Goal: Contribute content

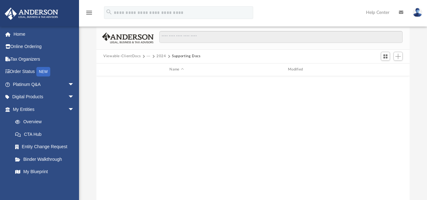
scroll to position [139, 309]
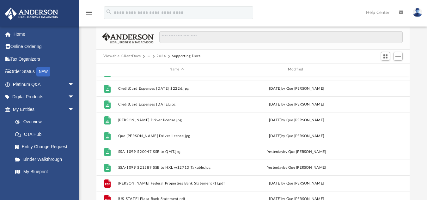
click at [156, 54] on button "2024" at bounding box center [161, 56] width 10 height 6
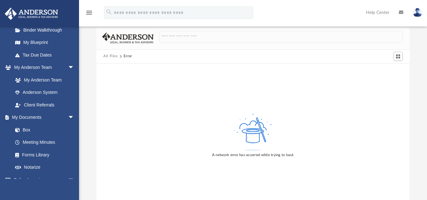
scroll to position [135, 0]
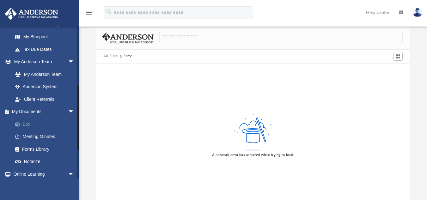
click at [24, 122] on link "Box" at bounding box center [46, 124] width 75 height 13
click at [9, 118] on link "Box" at bounding box center [46, 124] width 75 height 13
click at [28, 123] on link "Box" at bounding box center [46, 124] width 75 height 13
click at [28, 114] on link "My Documents arrow_drop_down" at bounding box center [43, 112] width 79 height 13
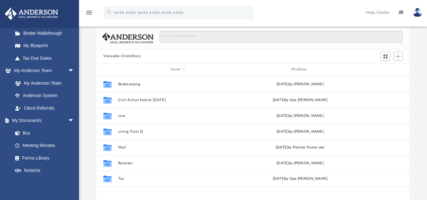
scroll to position [127, 0]
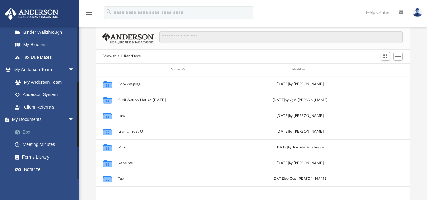
click at [26, 132] on link "Box" at bounding box center [46, 132] width 75 height 13
click at [9, 126] on link "Box" at bounding box center [46, 132] width 75 height 13
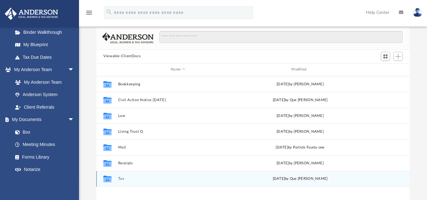
click at [120, 176] on div "Collaborated Folder Tax [DATE] by Que [PERSON_NAME]" at bounding box center [252, 179] width 313 height 16
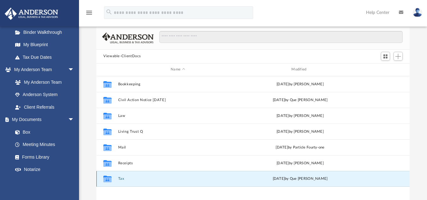
click at [120, 179] on button "Tax" at bounding box center [178, 179] width 120 height 4
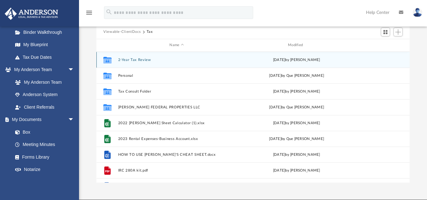
scroll to position [70, 0]
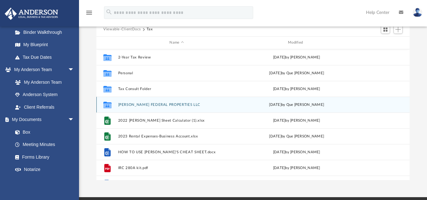
click at [178, 104] on button "[PERSON_NAME] FEDERAL PROPERTIES LLC" at bounding box center [176, 104] width 117 height 4
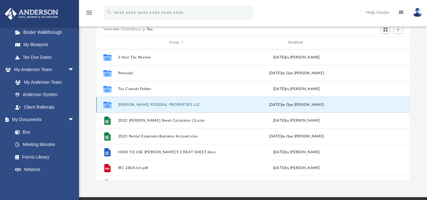
click at [178, 104] on button "[PERSON_NAME] FEDERAL PROPERTIES LLC" at bounding box center [176, 104] width 117 height 4
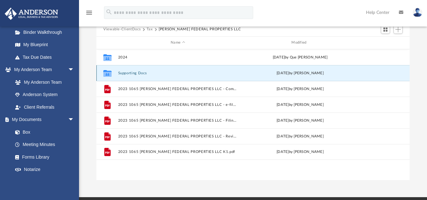
click at [142, 73] on button "Supporting Docs" at bounding box center [178, 73] width 120 height 4
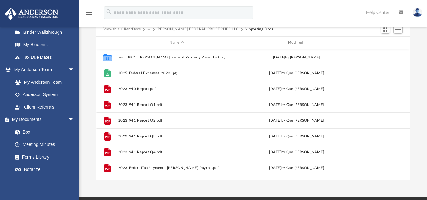
click at [218, 29] on button "[PERSON_NAME] FEDERAL PROPERTIES LLC" at bounding box center [197, 30] width 82 height 6
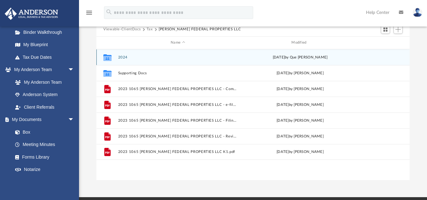
click at [124, 59] on button "2024" at bounding box center [178, 57] width 120 height 4
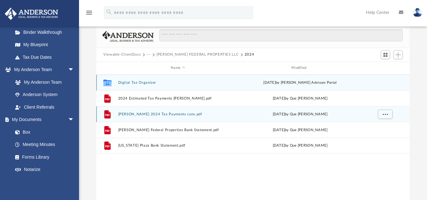
scroll to position [43, 0]
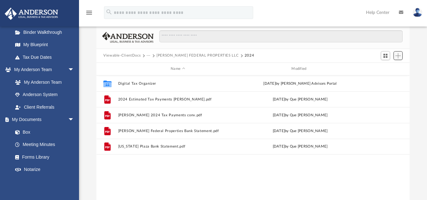
click at [400, 55] on span "Add" at bounding box center [398, 55] width 5 height 5
click at [385, 68] on li "Upload" at bounding box center [389, 68] width 20 height 7
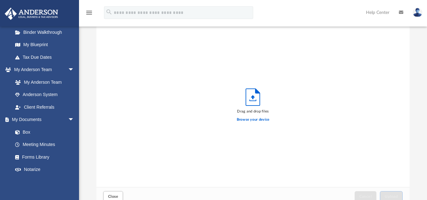
scroll to position [156, 309]
click at [261, 118] on label "Browse your device" at bounding box center [253, 120] width 33 height 6
click at [0, 0] on input "Browse your device" at bounding box center [0, 0] width 0 height 0
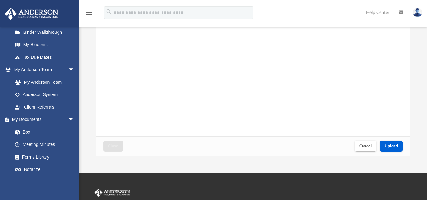
scroll to position [94, 0]
click at [391, 145] on span "Upload" at bounding box center [391, 146] width 13 height 4
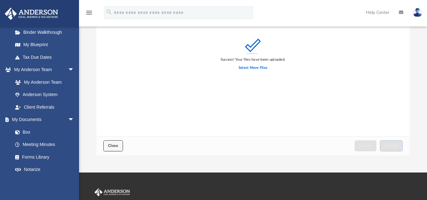
click at [108, 146] on span "Close" at bounding box center [113, 146] width 10 height 4
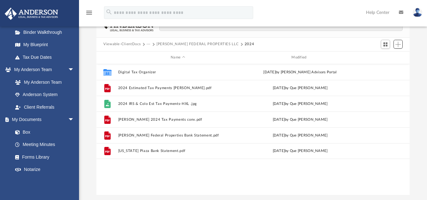
scroll to position [54, 0]
click at [166, 44] on button "[PERSON_NAME] FEDERAL PROPERTIES LLC" at bounding box center [197, 45] width 82 height 6
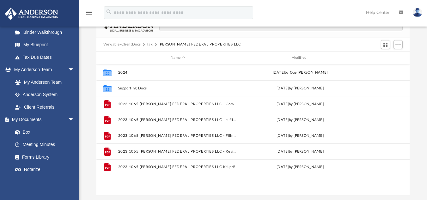
click at [166, 44] on button "[PERSON_NAME] FEDERAL PROPERTIES LLC" at bounding box center [200, 45] width 82 height 6
click at [148, 46] on button "Tax" at bounding box center [150, 45] width 6 height 6
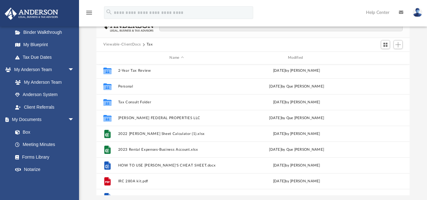
scroll to position [0, 0]
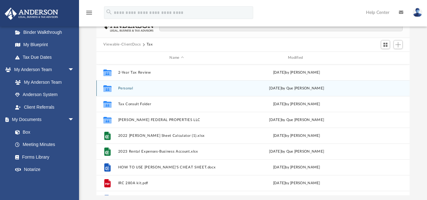
click at [118, 90] on div "Collaborated Folder Personal [DATE] by Que [PERSON_NAME]" at bounding box center [252, 88] width 313 height 16
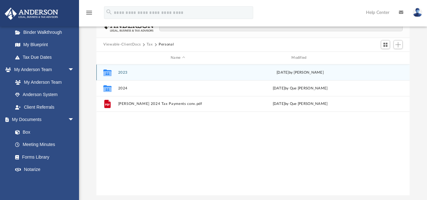
click at [119, 72] on button "2023" at bounding box center [178, 72] width 120 height 4
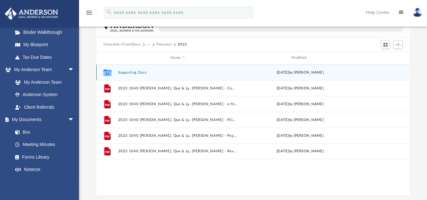
click at [119, 72] on button "Supporting Docs" at bounding box center [178, 72] width 120 height 4
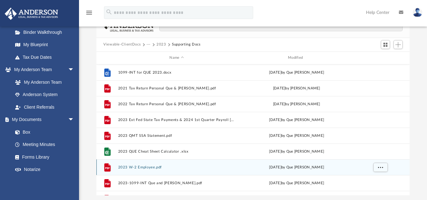
click at [152, 168] on button "2023 W-2 Employee.pdf" at bounding box center [176, 167] width 117 height 4
